Goal: Check status: Check status

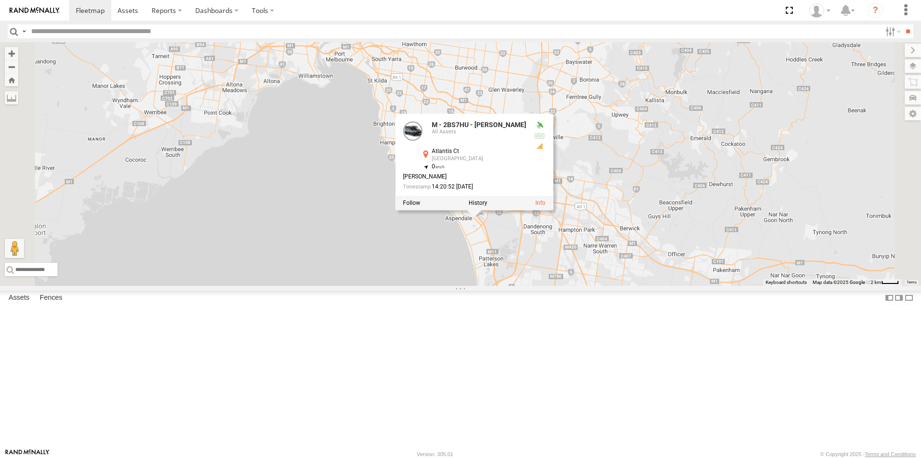
click at [558, 286] on div "B - DG93WL - [PERSON_NAME] M - EVN23K - [PERSON_NAME] M - YHD58C - [PERSON_NAME…" at bounding box center [460, 164] width 921 height 244
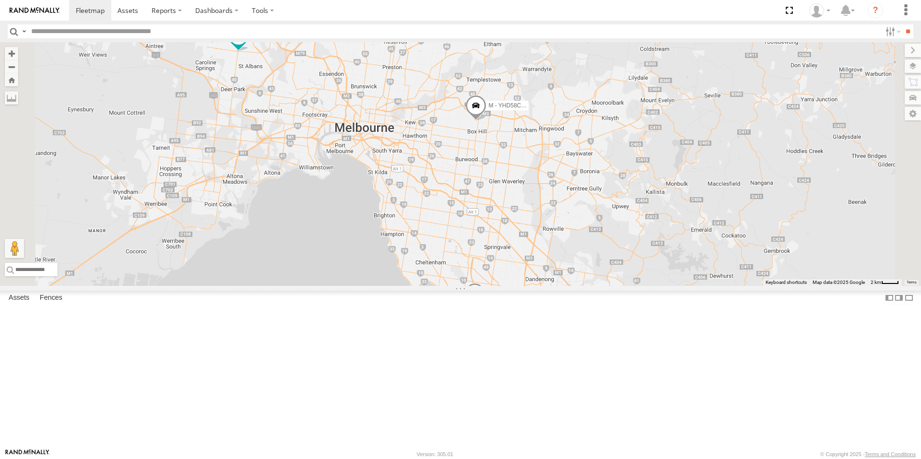
click at [568, 286] on div "B - DG93WL - [PERSON_NAME] M - EVN23K - [PERSON_NAME] M - YHD58C - [PERSON_NAME…" at bounding box center [460, 164] width 921 height 244
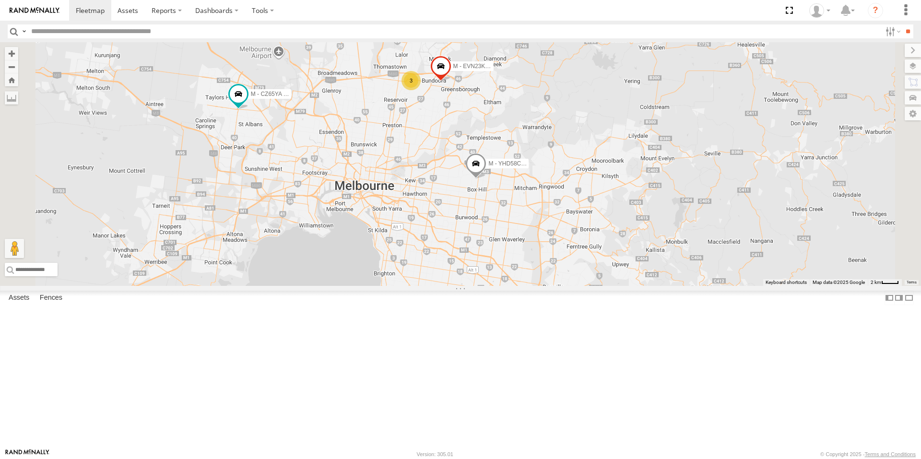
click at [486, 179] on span at bounding box center [475, 166] width 21 height 26
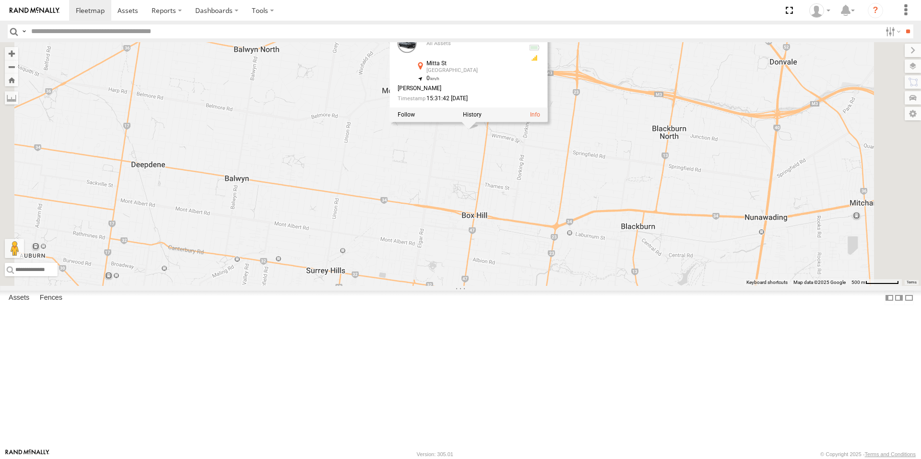
click at [578, 229] on div "B - DG93WL - [PERSON_NAME] M - EVN23K - [PERSON_NAME] M - YHD58C - [PERSON_NAME…" at bounding box center [460, 164] width 921 height 244
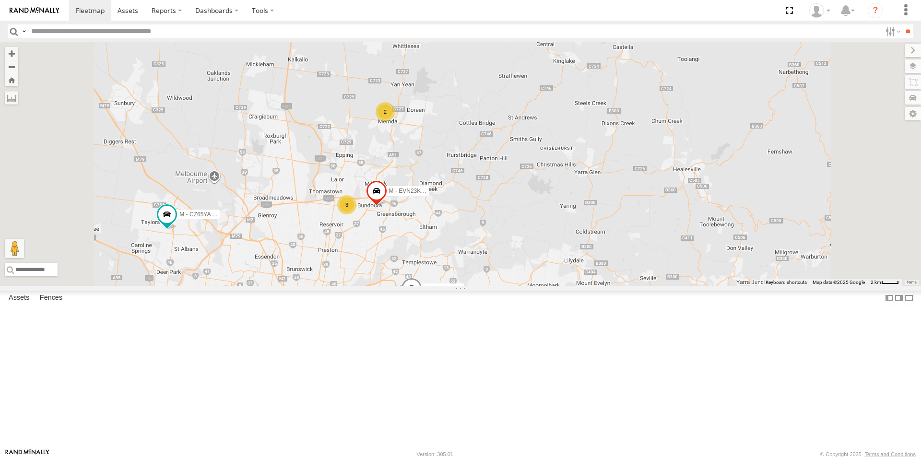
drag, startPoint x: 446, startPoint y: 224, endPoint x: 566, endPoint y: 188, distance: 125.1
click at [566, 188] on div "M - YHD58C - [PERSON_NAME] - EVN23K - [PERSON_NAME] M - 2BS7HU - [PERSON_NAME] …" at bounding box center [460, 164] width 921 height 244
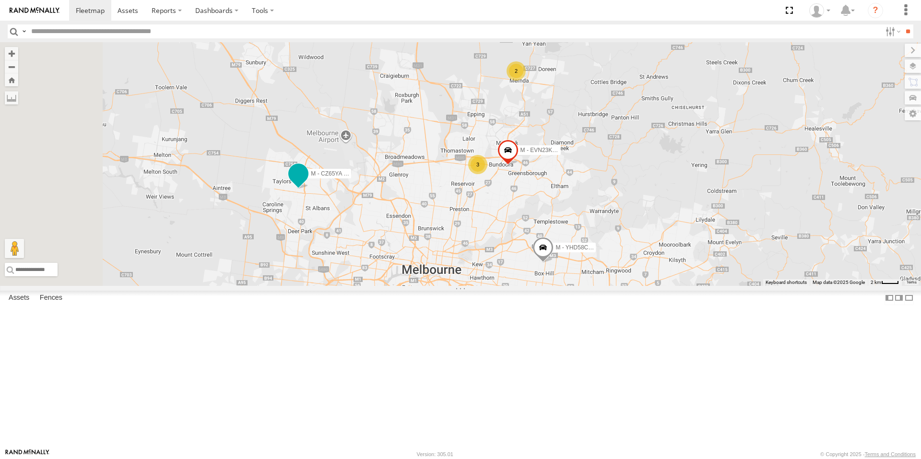
click at [307, 183] on span at bounding box center [298, 174] width 17 height 17
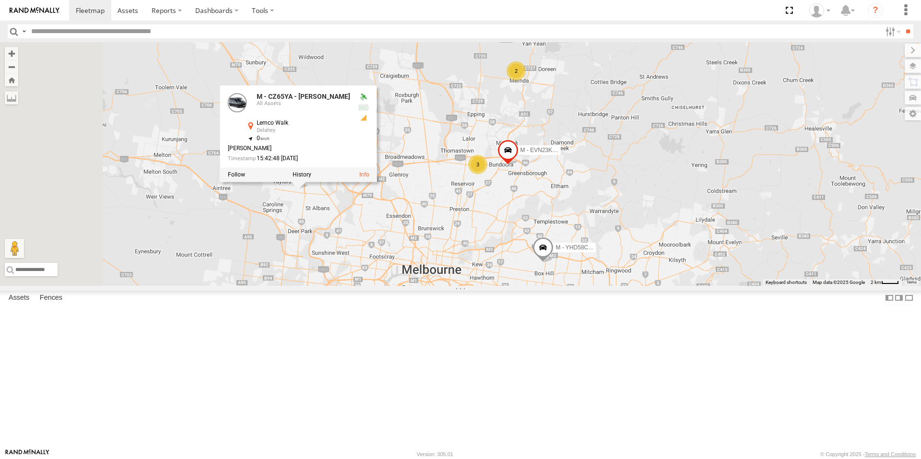
click at [377, 182] on div "M - CZ65YA - [PERSON_NAME] All Assets Lemco Walk Delahey -37.72264 , 144.77255 …" at bounding box center [298, 134] width 157 height 96
click at [413, 286] on div "M - YHD58C - [PERSON_NAME] - EVN23K - [PERSON_NAME] M - 2BS7HU - [PERSON_NAME] …" at bounding box center [460, 164] width 921 height 244
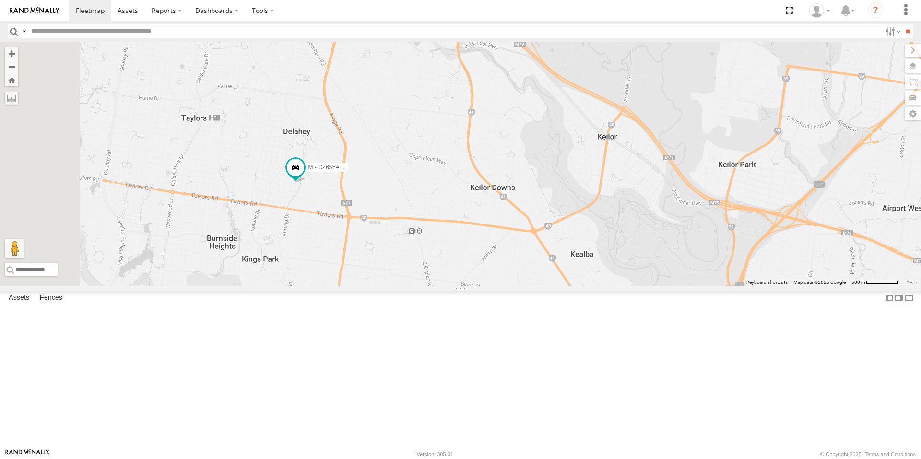
drag, startPoint x: 363, startPoint y: 275, endPoint x: 407, endPoint y: 271, distance: 44.8
click at [407, 271] on div "M - YHD58C - [PERSON_NAME] - EVN23K - [PERSON_NAME] M - 2BS7HU - [PERSON_NAME] …" at bounding box center [460, 164] width 921 height 244
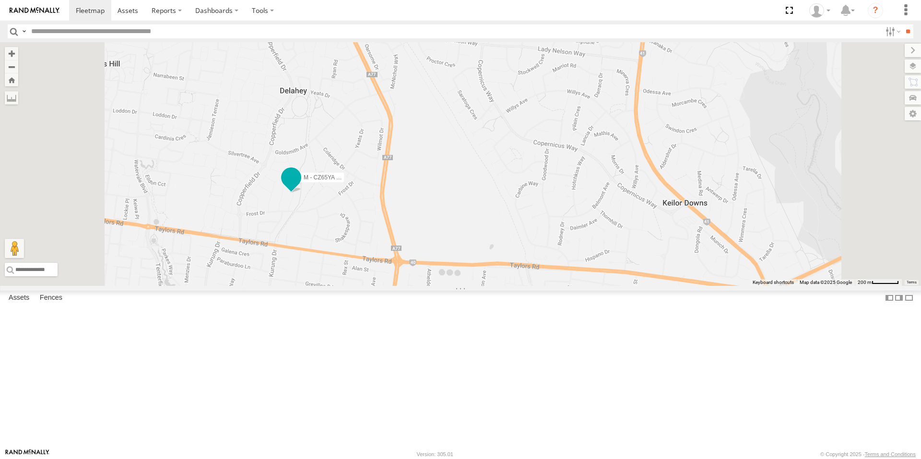
click at [300, 187] on span at bounding box center [291, 177] width 17 height 17
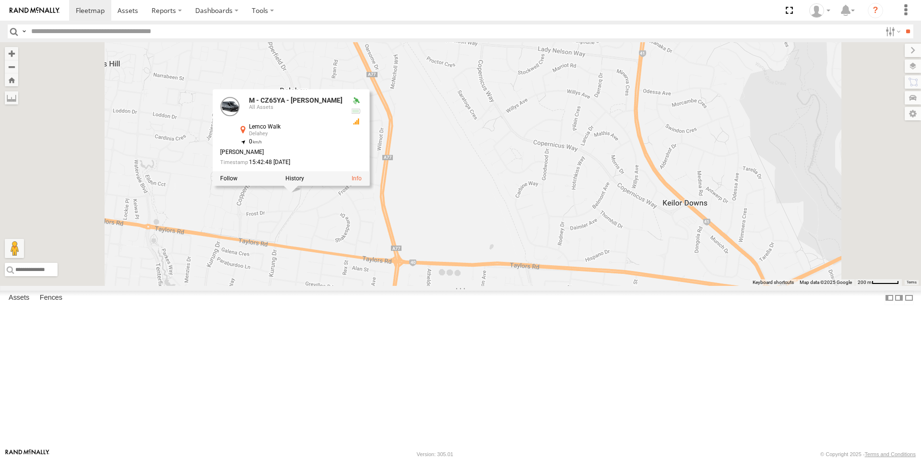
click at [407, 285] on div "M - YHD58C - [PERSON_NAME] - EVN23K - [PERSON_NAME] M - 2BS7HU - [PERSON_NAME] …" at bounding box center [460, 164] width 921 height 244
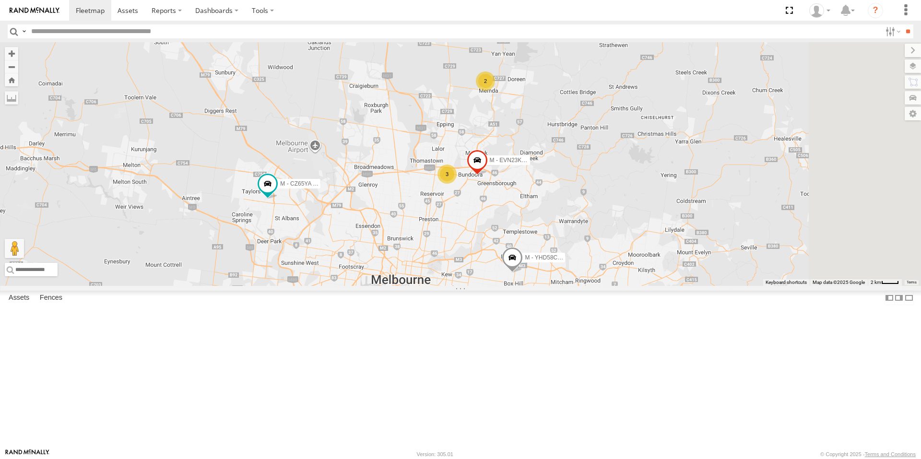
drag, startPoint x: 580, startPoint y: 311, endPoint x: 546, endPoint y: 307, distance: 34.3
click at [546, 286] on div "M - YHD58C - [PERSON_NAME] - EVN23K - [PERSON_NAME] M - 2BS7HU - [PERSON_NAME] …" at bounding box center [460, 164] width 921 height 244
click at [523, 273] on span at bounding box center [512, 260] width 21 height 26
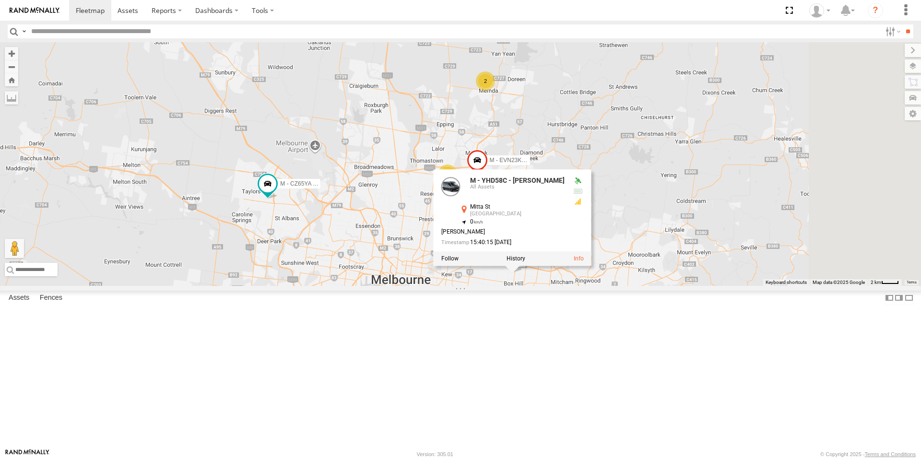
click at [608, 286] on div "M - YHD58C - [PERSON_NAME] - EVN23K - [PERSON_NAME] M - 2BS7HU - [PERSON_NAME] …" at bounding box center [460, 164] width 921 height 244
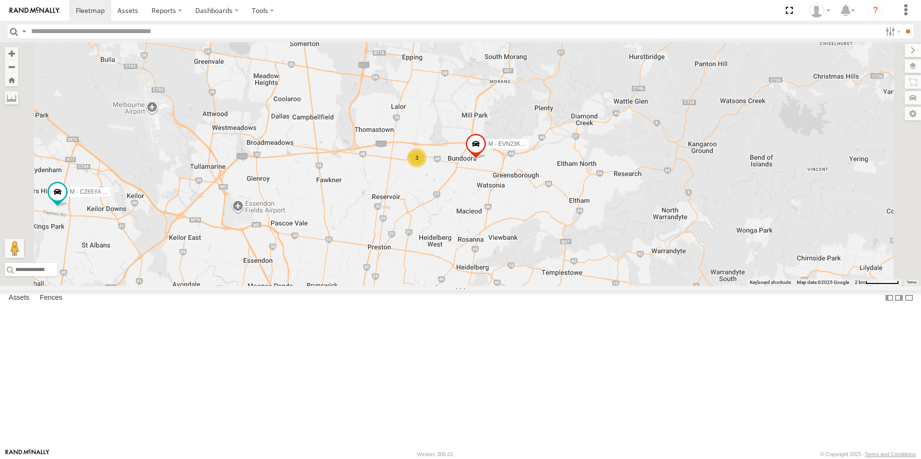
drag, startPoint x: 569, startPoint y: 126, endPoint x: 576, endPoint y: 189, distance: 63.7
click at [575, 192] on div "M - YHD58C - [PERSON_NAME] - EVN23K - [PERSON_NAME] M - 2BS7HU - [PERSON_NAME] …" at bounding box center [460, 164] width 921 height 244
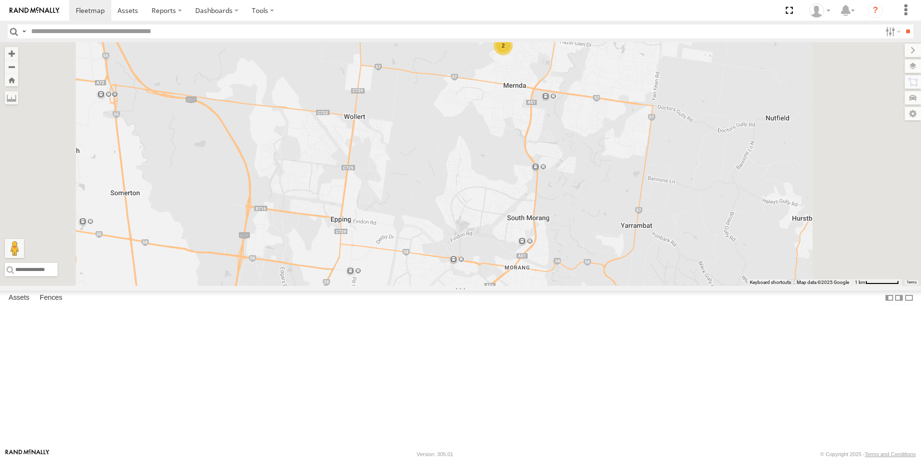
click at [624, 140] on div "M - YHD58C - [PERSON_NAME] - EVN23K - [PERSON_NAME] M - 2BS7HU - [PERSON_NAME] …" at bounding box center [460, 164] width 921 height 244
click at [513, 55] on div "2" at bounding box center [503, 45] width 19 height 19
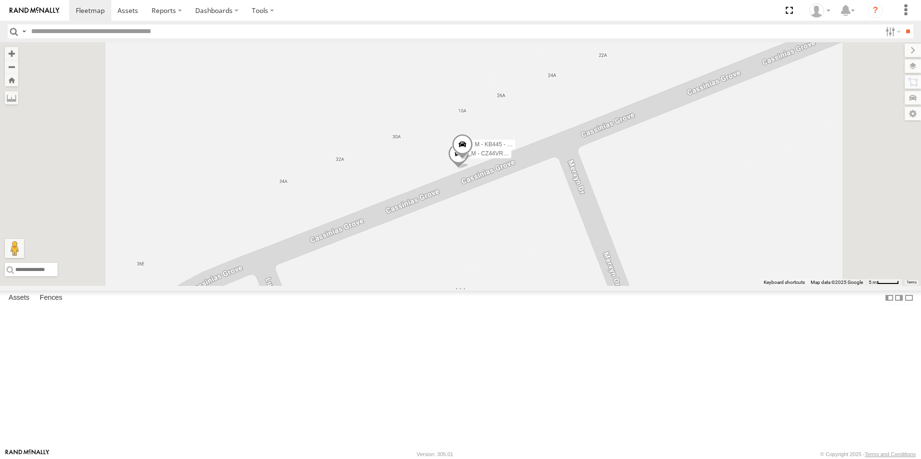
click at [473, 160] on span at bounding box center [462, 147] width 21 height 26
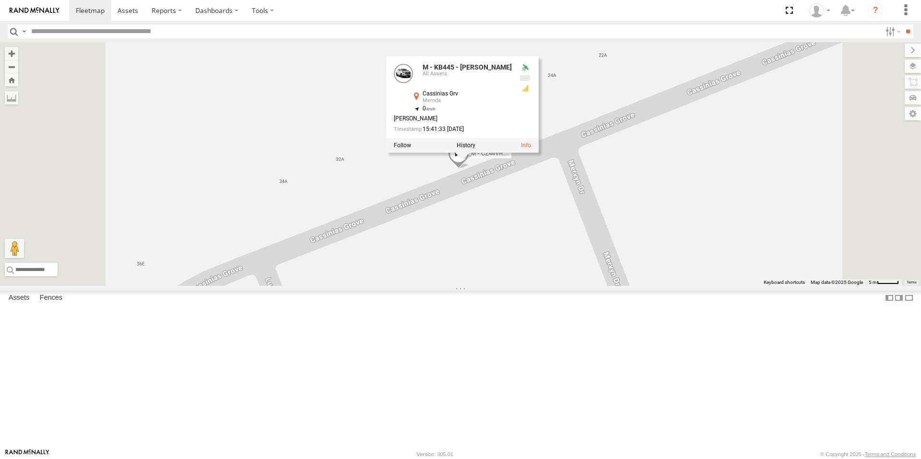
click at [539, 153] on div "M - KB445 - [PERSON_NAME] All Assets Cassinias Grv Mernda -37.58824 , 145.08473…" at bounding box center [462, 105] width 153 height 96
click at [544, 265] on div "M - YHD58C - [PERSON_NAME] - EVN23K - [PERSON_NAME] M - 2BS7HU - [PERSON_NAME] …" at bounding box center [460, 164] width 921 height 244
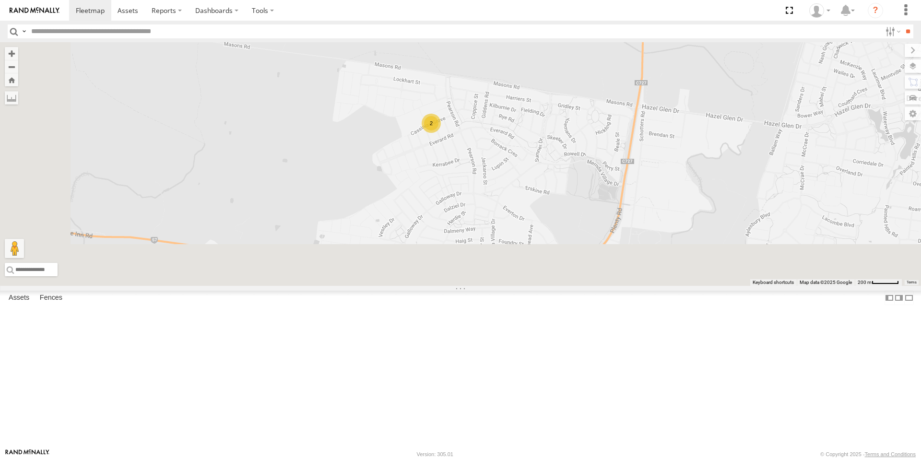
drag, startPoint x: 587, startPoint y: 359, endPoint x: 592, endPoint y: 259, distance: 100.9
click at [600, 246] on div "M - YHD58C - [PERSON_NAME] - EVN23K - [PERSON_NAME] M - 2BS7HU - [PERSON_NAME] …" at bounding box center [460, 164] width 921 height 244
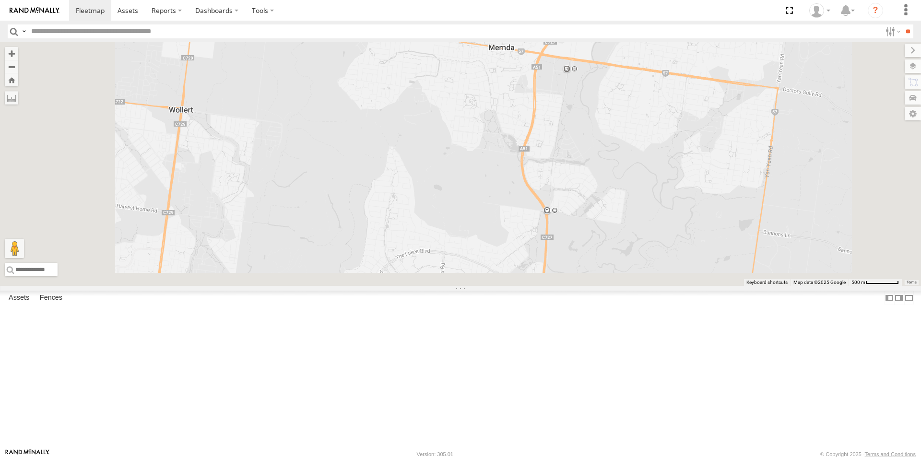
drag, startPoint x: 613, startPoint y: 172, endPoint x: 614, endPoint y: 154, distance: 17.8
click at [614, 154] on div "M - YHD58C - [PERSON_NAME] - EVN23K - [PERSON_NAME] M - 2BS7HU - [PERSON_NAME] …" at bounding box center [460, 164] width 921 height 244
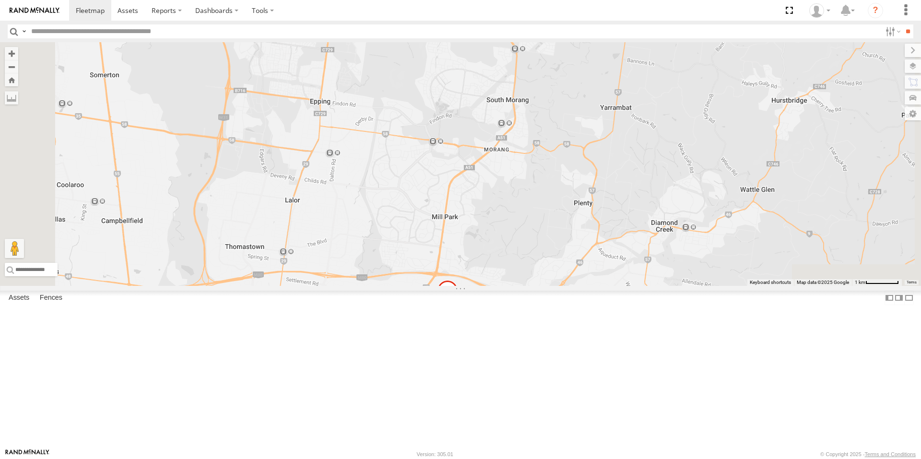
drag, startPoint x: 602, startPoint y: 226, endPoint x: 603, endPoint y: 189, distance: 37.9
click at [603, 189] on div "M - YHD58C - [PERSON_NAME] - EVN23K - [PERSON_NAME] M - 2BS7HU - [PERSON_NAME] …" at bounding box center [460, 164] width 921 height 244
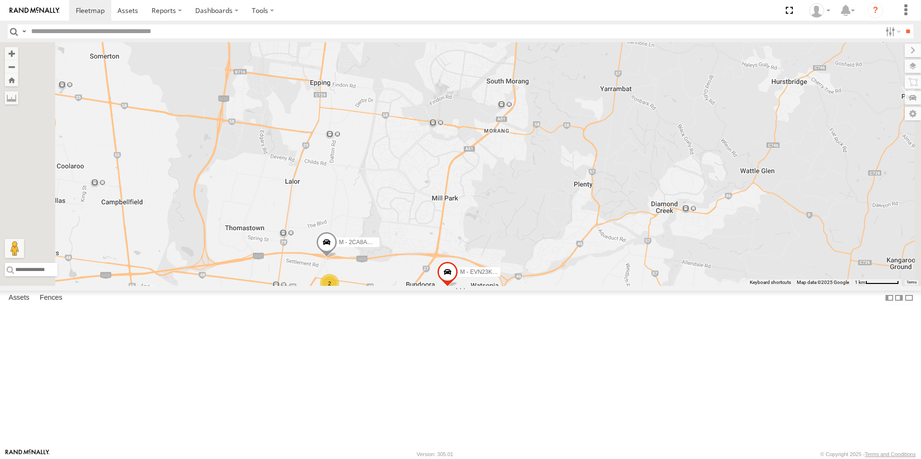
click at [337, 258] on span at bounding box center [326, 245] width 21 height 26
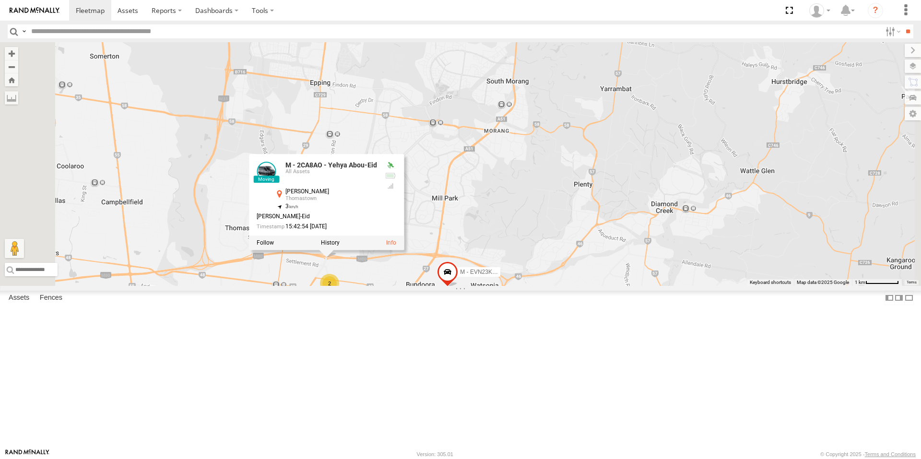
click at [494, 286] on div "M - YHD58C - [PERSON_NAME] M - EVN23K - [PERSON_NAME] M - 2BS7HU - [PERSON_NAME…" at bounding box center [460, 164] width 921 height 244
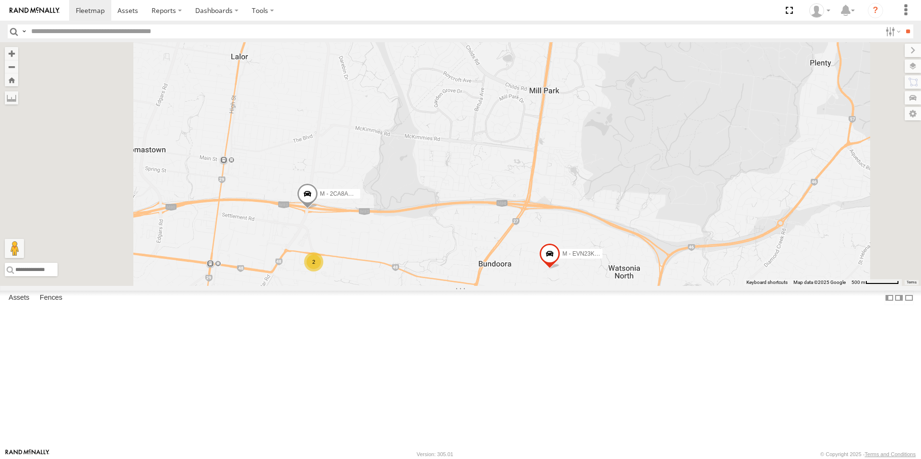
drag, startPoint x: 450, startPoint y: 309, endPoint x: 474, endPoint y: 258, distance: 56.3
click at [474, 258] on div "M - YHD58C - [PERSON_NAME] - EVN23K - [PERSON_NAME] M - 2BS7HU - [PERSON_NAME] …" at bounding box center [460, 164] width 921 height 244
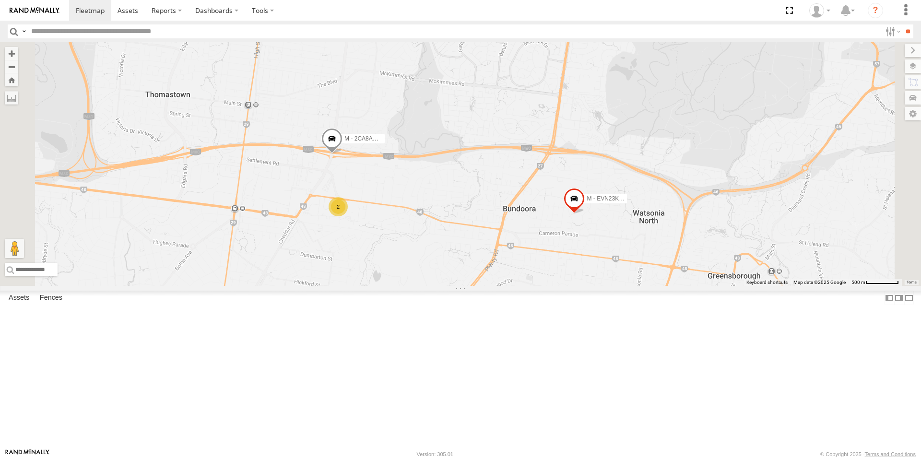
click at [348, 216] on div "2" at bounding box center [338, 206] width 19 height 19
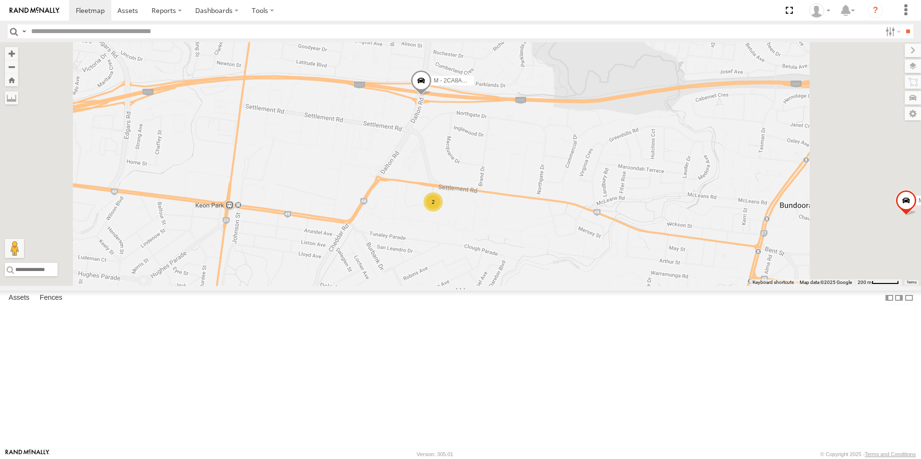
drag, startPoint x: 532, startPoint y: 207, endPoint x: 532, endPoint y: 255, distance: 48.5
click at [532, 255] on div "M - YHD58C - [PERSON_NAME] - EVN23K - [PERSON_NAME] M - 2BS7HU - [PERSON_NAME] …" at bounding box center [460, 164] width 921 height 244
